Goal: Check status: Check status

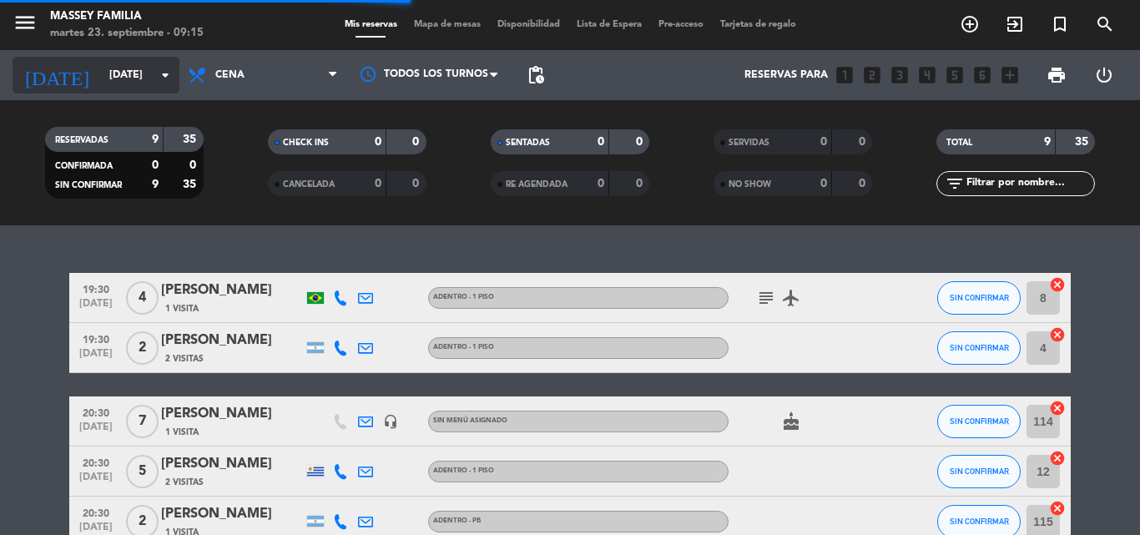
click at [115, 75] on input "[DATE]" at bounding box center [171, 75] width 141 height 28
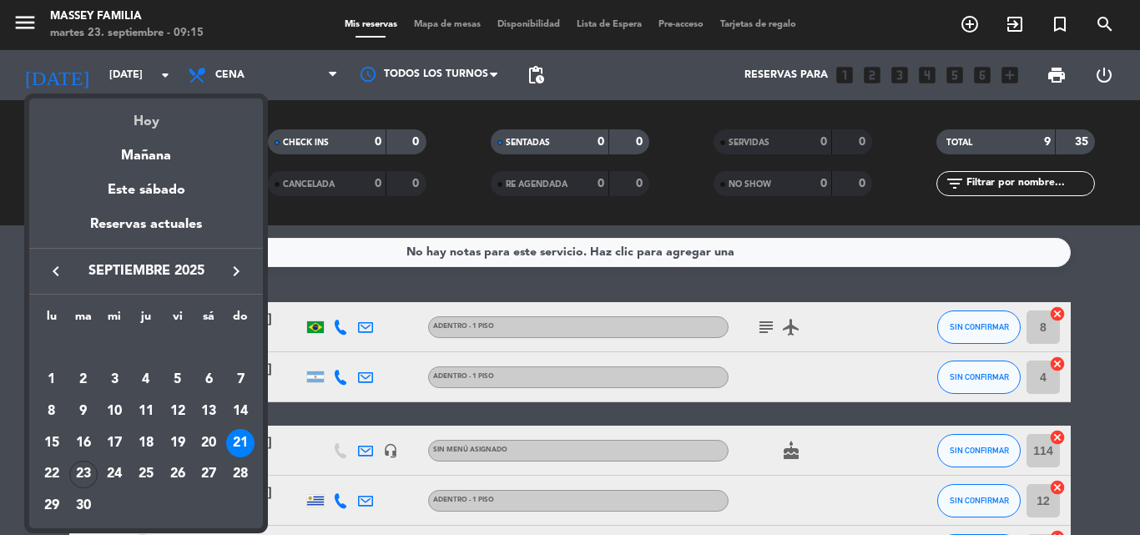
click at [166, 121] on div "Hoy" at bounding box center [146, 115] width 234 height 34
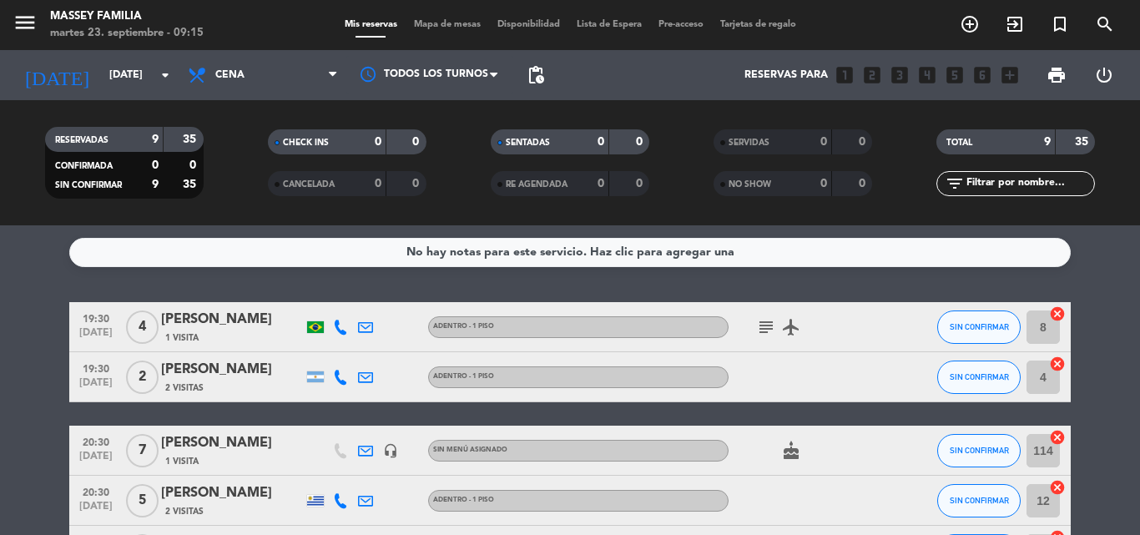
type input "[DATE]"
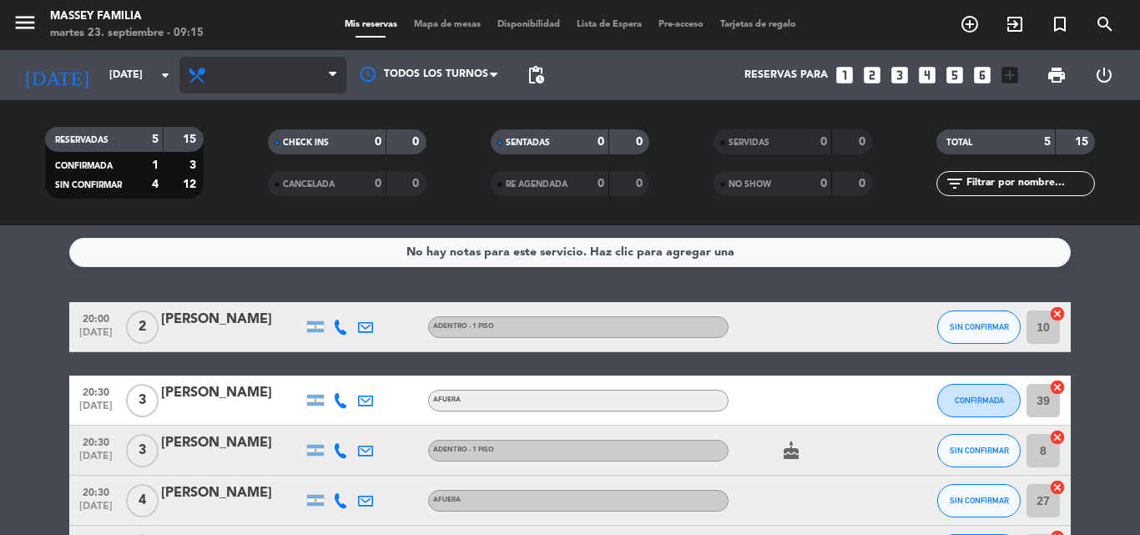
click at [247, 75] on span "Cena" at bounding box center [262, 75] width 167 height 37
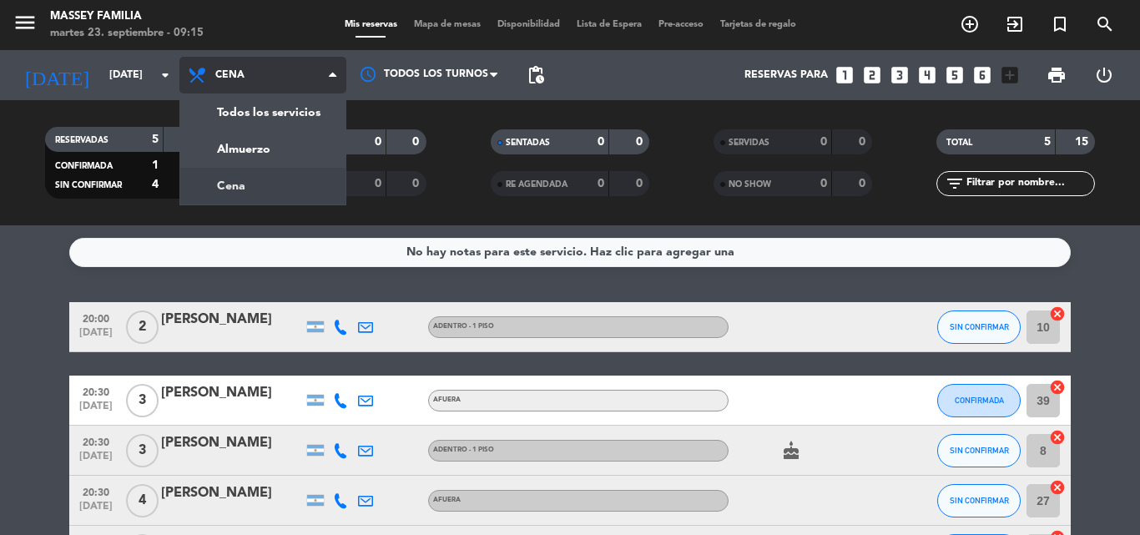
click at [273, 157] on div "menu [PERSON_NAME] FAMILIA [DATE] 23. septiembre - 09:15 Mis reservas Mapa de m…" at bounding box center [570, 112] width 1140 height 225
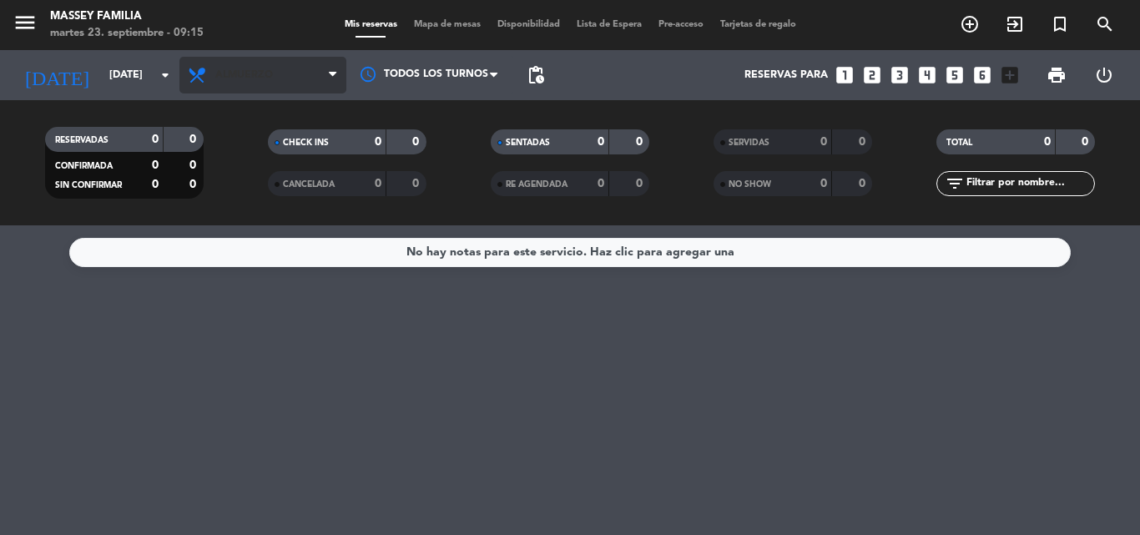
click at [265, 84] on span "Almuerzo" at bounding box center [262, 75] width 167 height 37
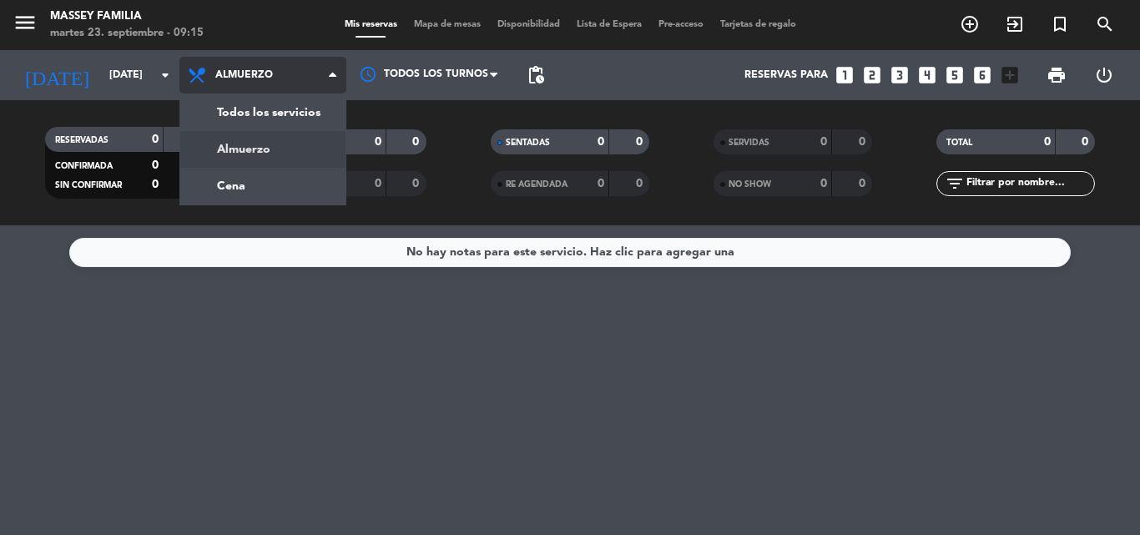
click at [272, 196] on div "menu [PERSON_NAME] FAMILIA [DATE] 23. septiembre - 09:15 Mis reservas Mapa de m…" at bounding box center [570, 112] width 1140 height 225
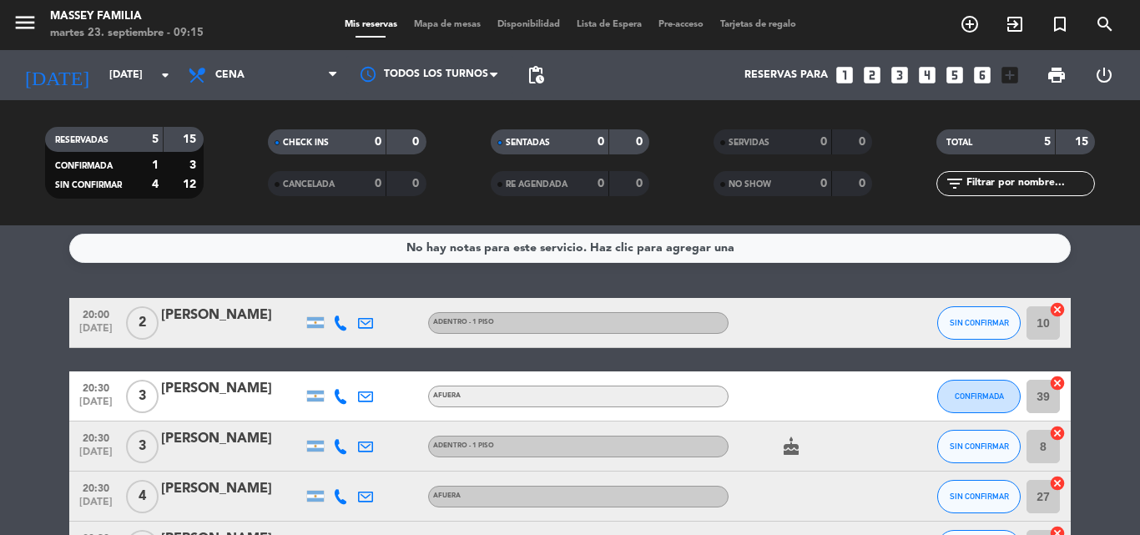
scroll to position [3, 0]
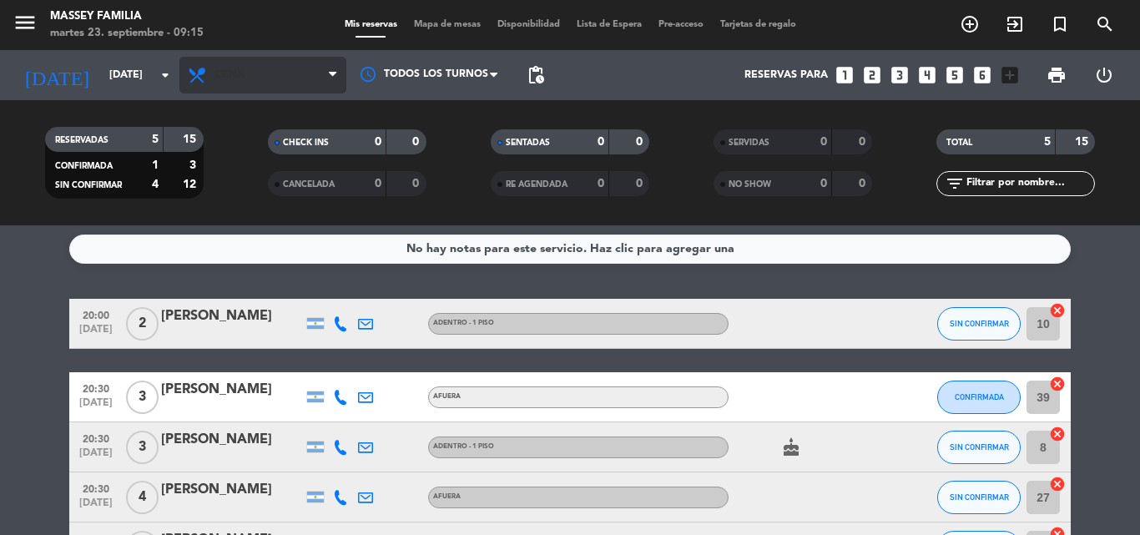
click at [251, 79] on span "Cena" at bounding box center [262, 75] width 167 height 37
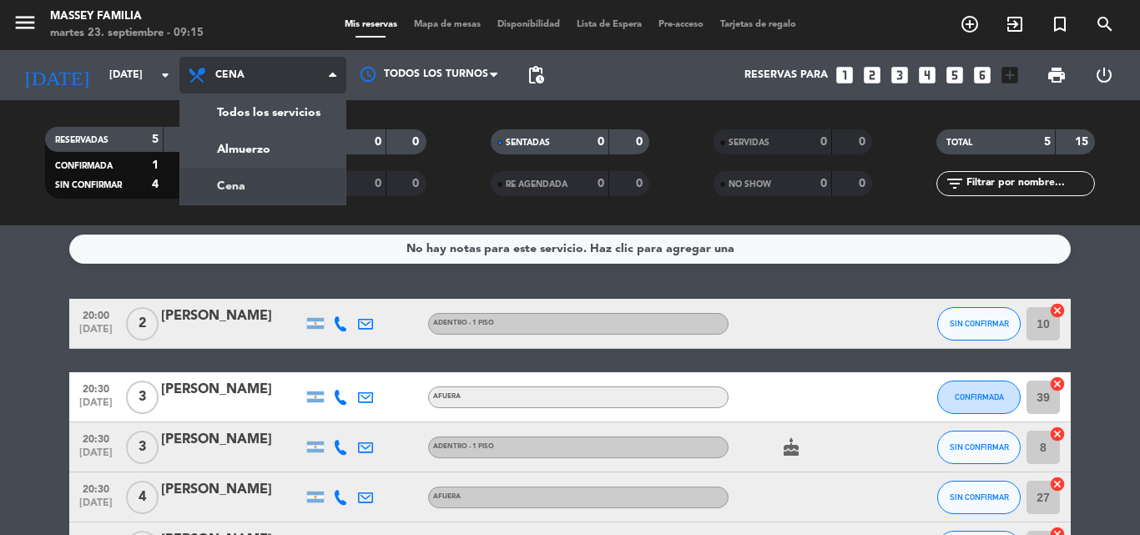
click at [269, 150] on div "menu [PERSON_NAME] FAMILIA [DATE] 23. septiembre - 09:15 Mis reservas Mapa de m…" at bounding box center [570, 112] width 1140 height 225
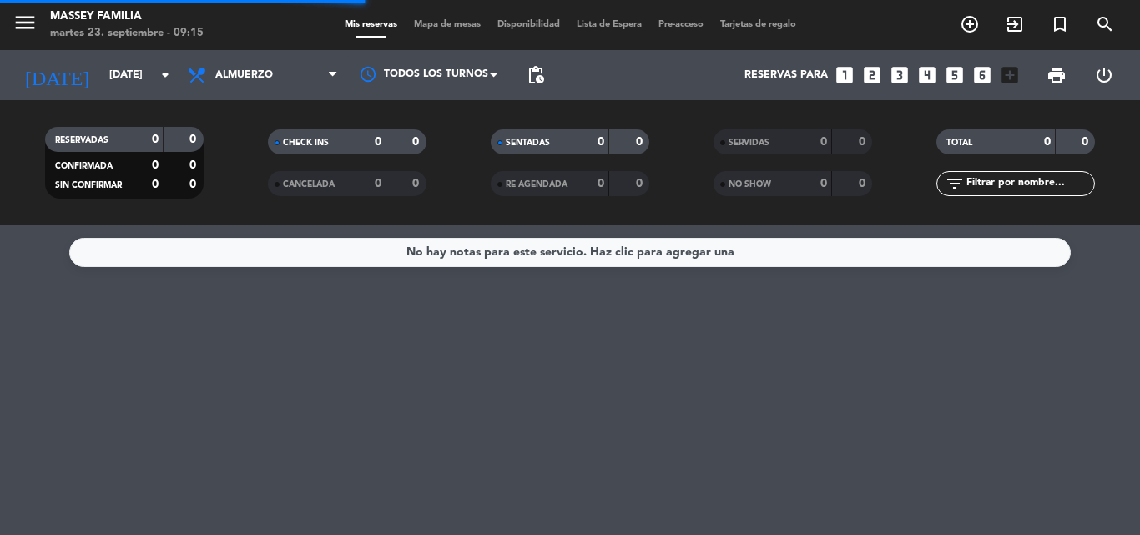
scroll to position [0, 0]
click at [128, 73] on input "[DATE]" at bounding box center [171, 75] width 141 height 28
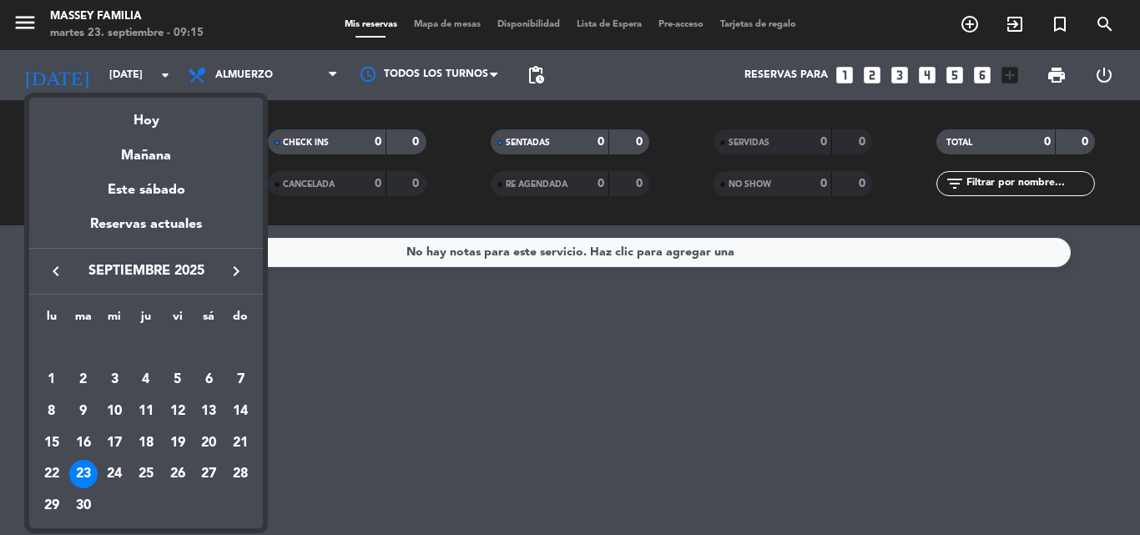
click at [411, 397] on div at bounding box center [570, 267] width 1140 height 535
